Goal: Task Accomplishment & Management: Complete application form

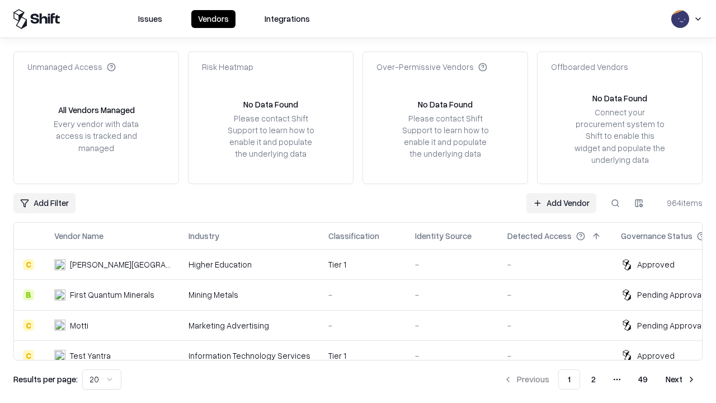
click at [561, 203] on link "Add Vendor" at bounding box center [561, 203] width 70 height 20
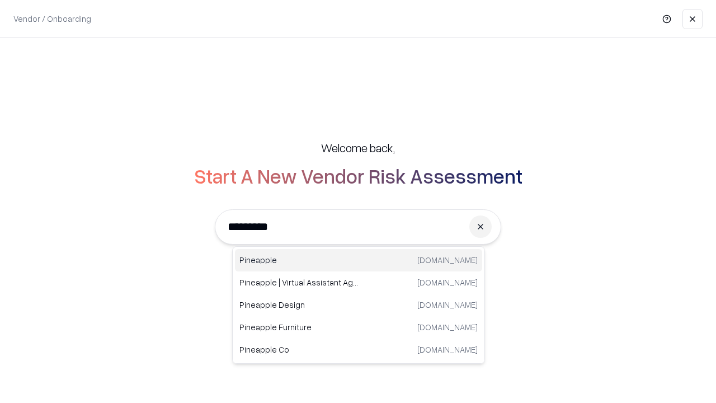
click at [359, 260] on div "Pineapple [DOMAIN_NAME]" at bounding box center [358, 260] width 247 height 22
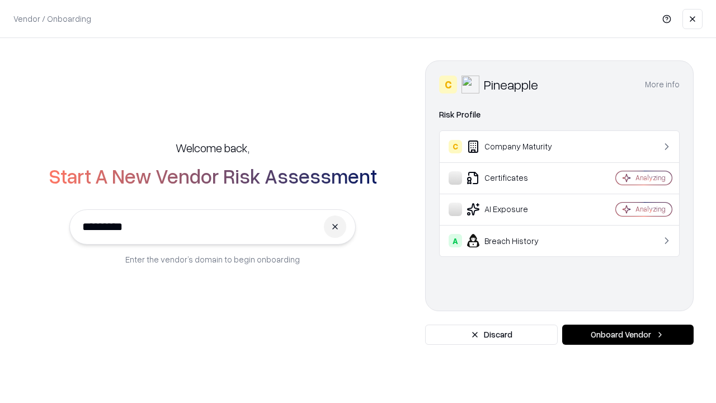
type input "*********"
click at [628, 335] on button "Onboard Vendor" at bounding box center [627, 334] width 131 height 20
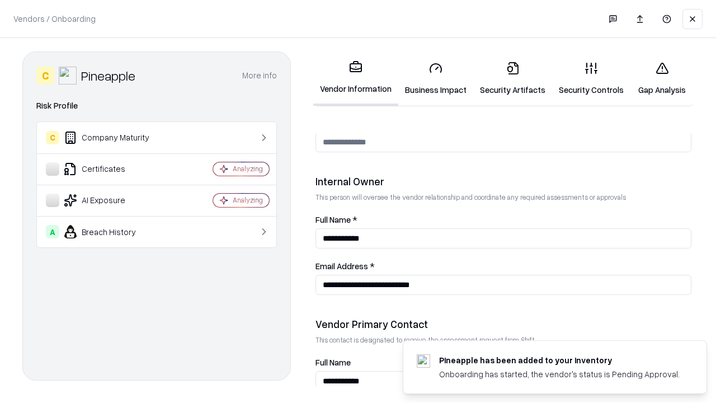
scroll to position [580, 0]
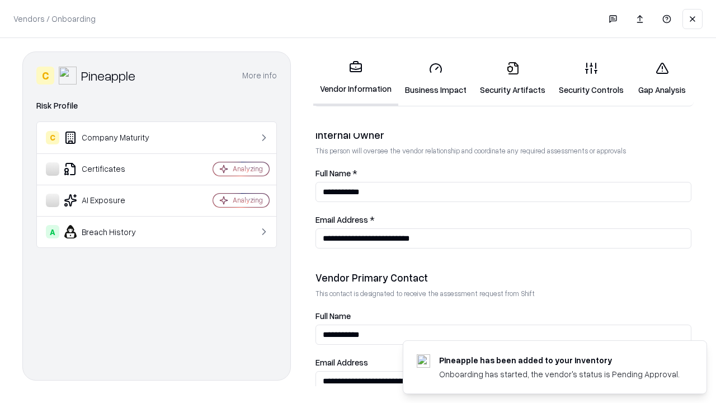
click at [436, 78] on link "Business Impact" at bounding box center [435, 79] width 75 height 52
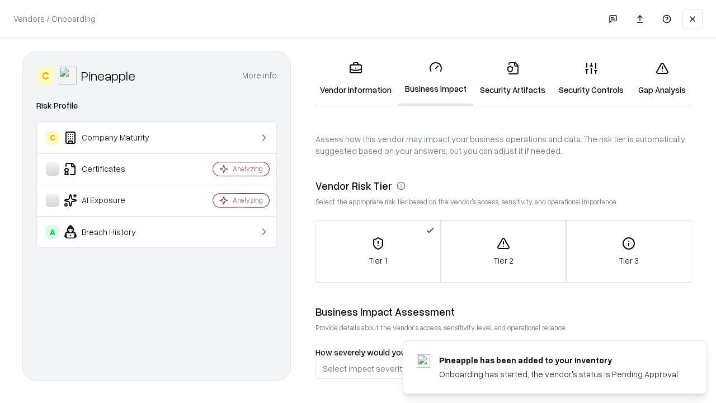
click at [662, 78] on link "Gap Analysis" at bounding box center [661, 79] width 63 height 52
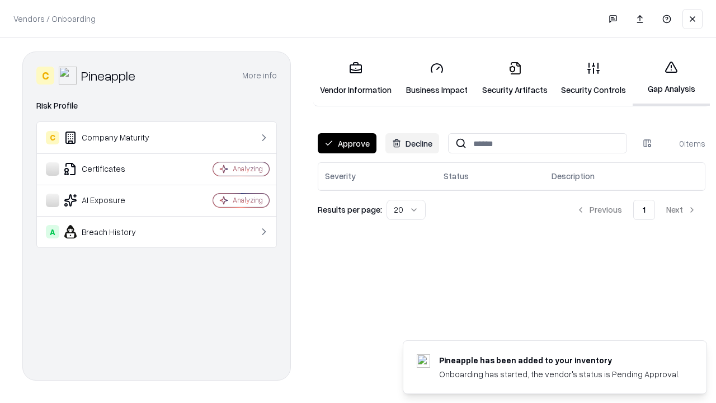
click at [347, 143] on button "Approve" at bounding box center [347, 143] width 59 height 20
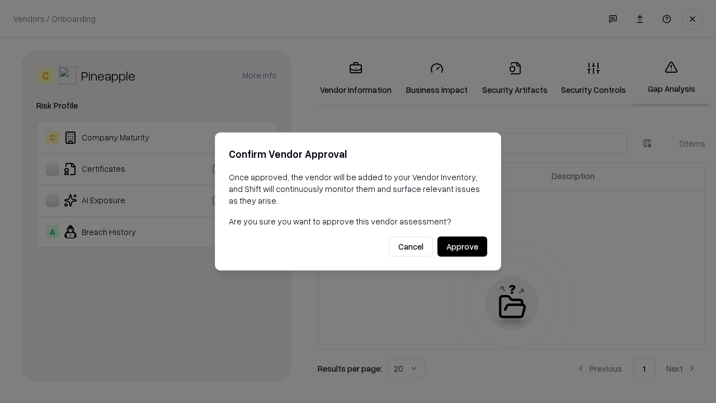
click at [462, 246] on button "Approve" at bounding box center [462, 247] width 50 height 20
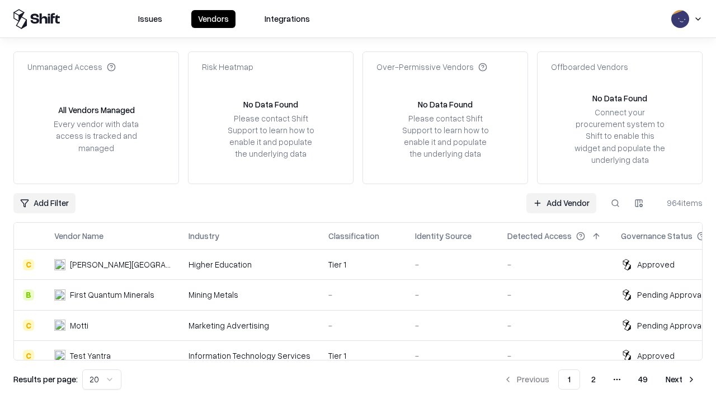
type input "*********"
click at [561, 203] on link "Add Vendor" at bounding box center [561, 203] width 70 height 20
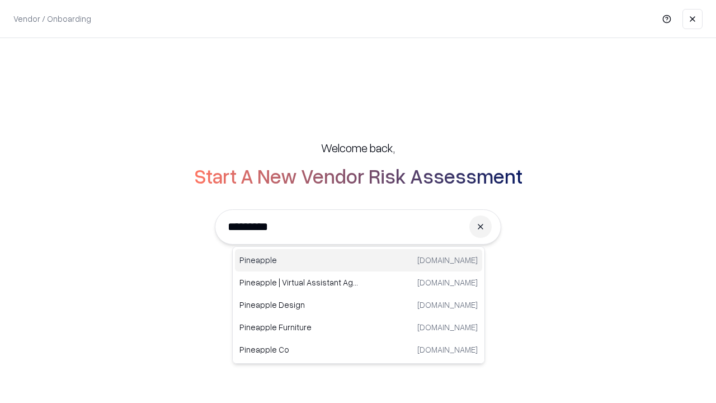
click at [359, 260] on div "Pineapple [DOMAIN_NAME]" at bounding box center [358, 260] width 247 height 22
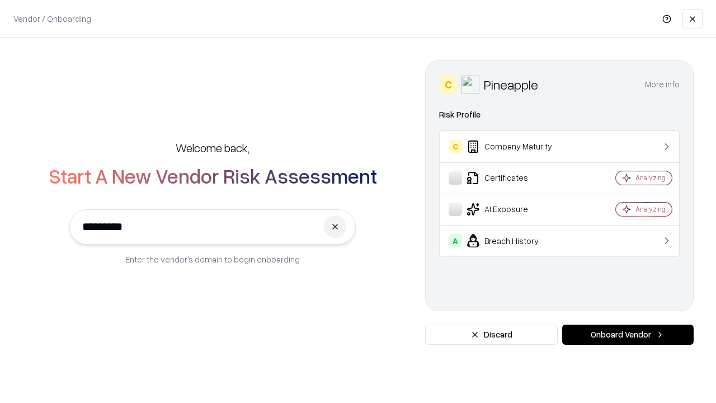
type input "*********"
click at [628, 335] on button "Onboard Vendor" at bounding box center [627, 334] width 131 height 20
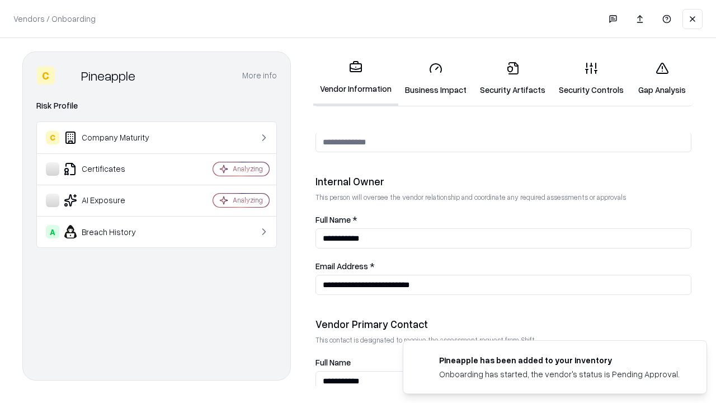
scroll to position [580, 0]
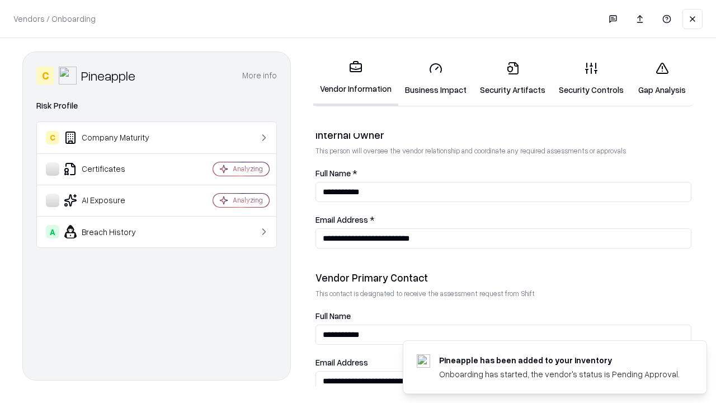
click at [662, 78] on link "Gap Analysis" at bounding box center [661, 79] width 63 height 52
